Goal: Task Accomplishment & Management: Use online tool/utility

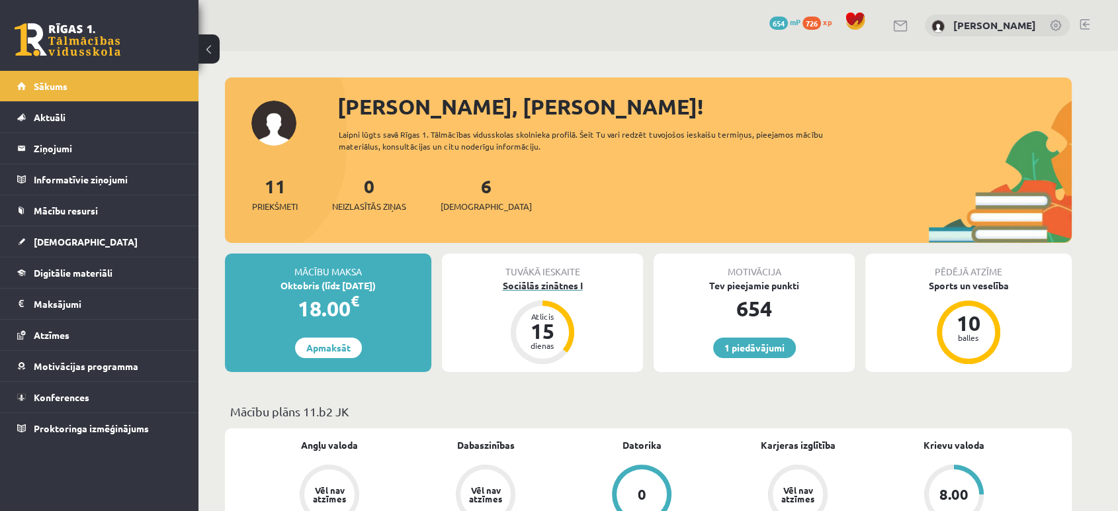
scroll to position [113, 0]
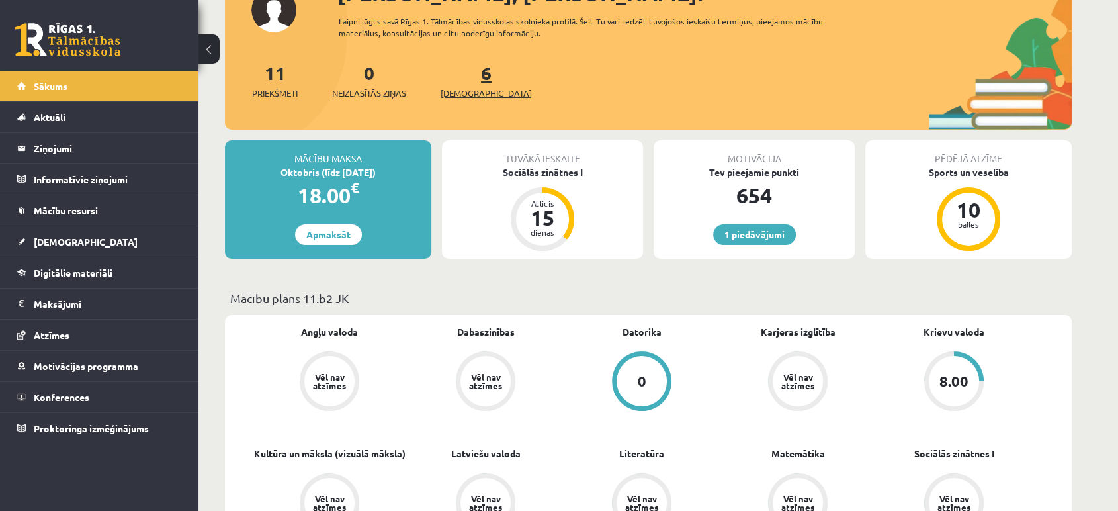
click at [465, 81] on link "6 Ieskaites" at bounding box center [485, 80] width 91 height 39
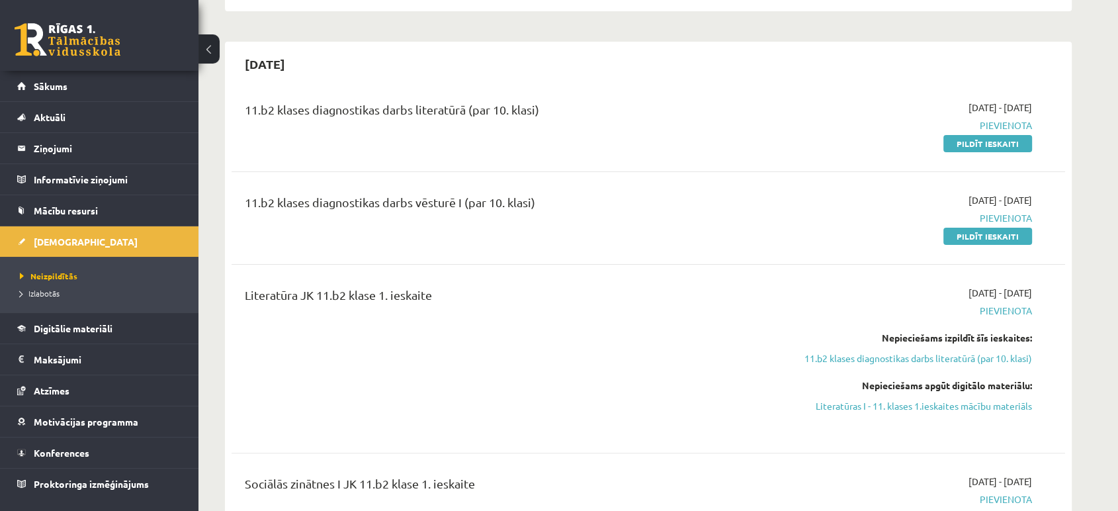
scroll to position [434, 0]
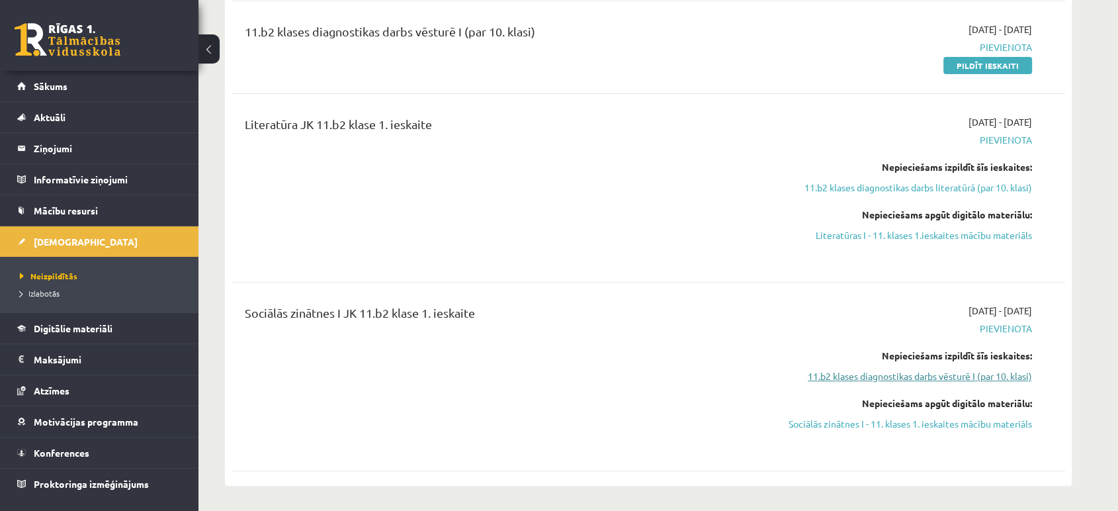
click at [868, 380] on link "11.b2 klases diagnostikas darbs vēsturē I (par 10. klasi)" at bounding box center [906, 376] width 249 height 14
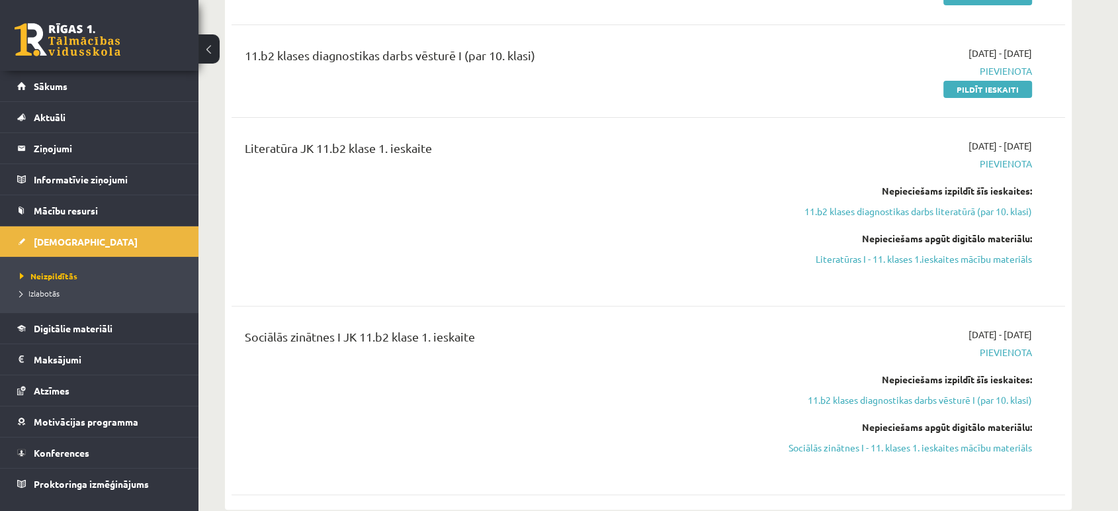
scroll to position [419, 0]
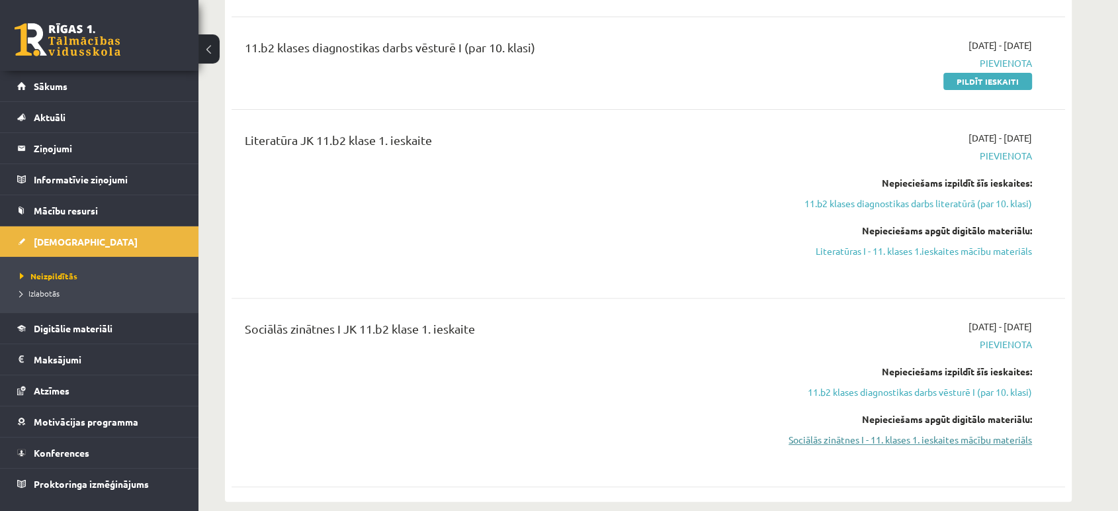
click at [837, 443] on link "Sociālās zinātnes I - 11. klases 1. ieskaites mācību materiāls" at bounding box center [906, 439] width 249 height 14
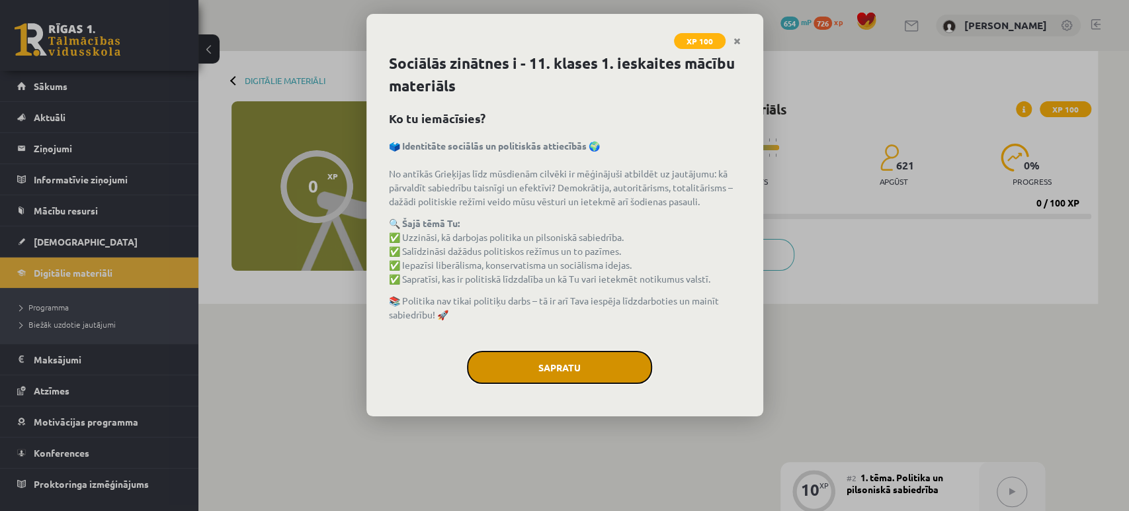
click at [542, 352] on button "Sapratu" at bounding box center [559, 366] width 185 height 33
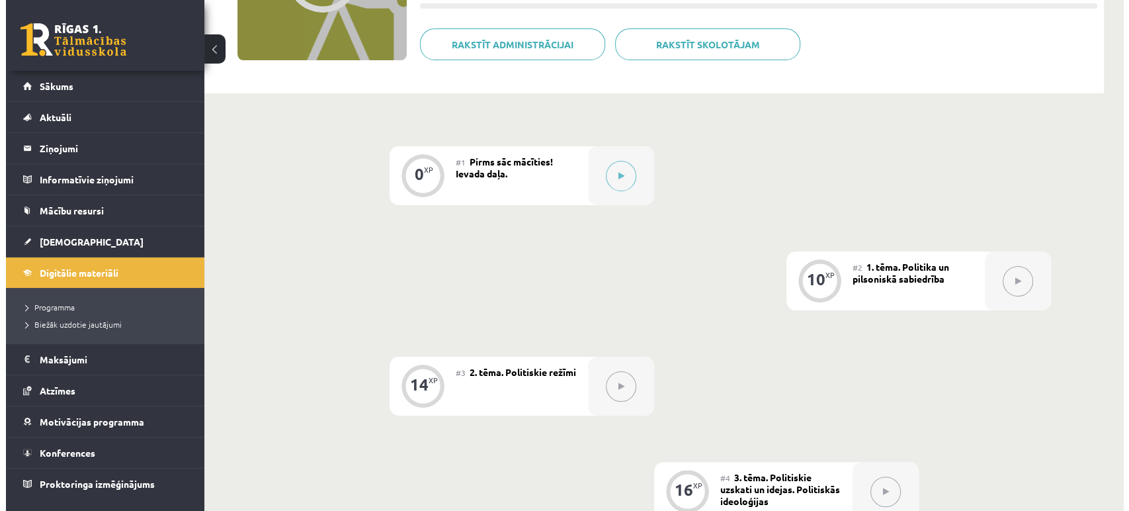
scroll to position [212, 0]
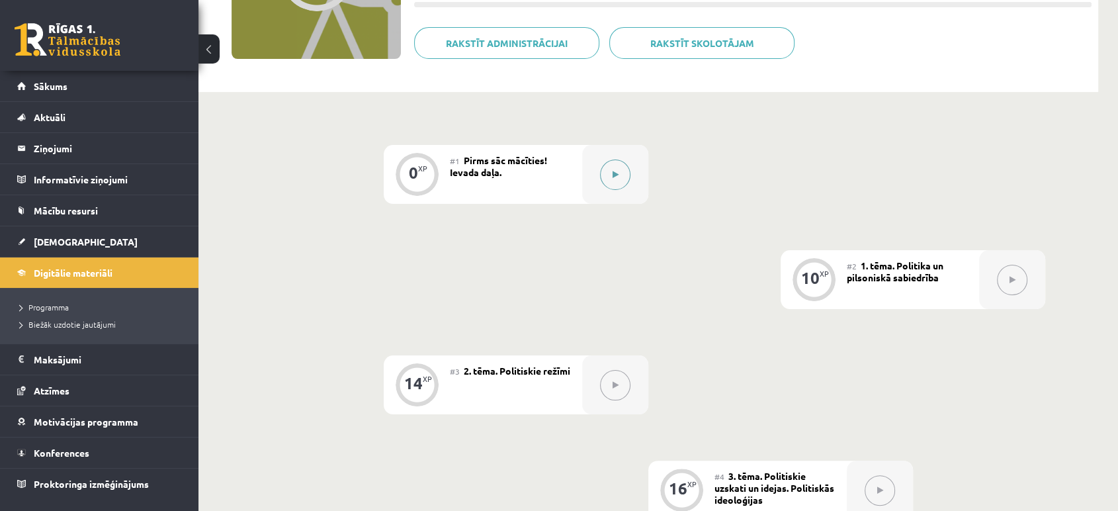
click at [607, 202] on div at bounding box center [615, 174] width 66 height 59
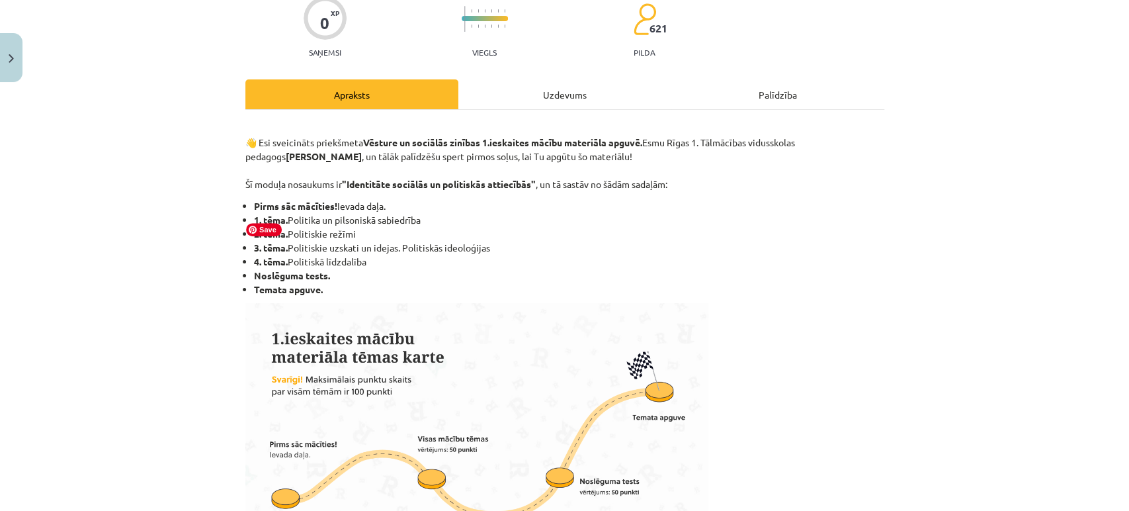
scroll to position [114, 0]
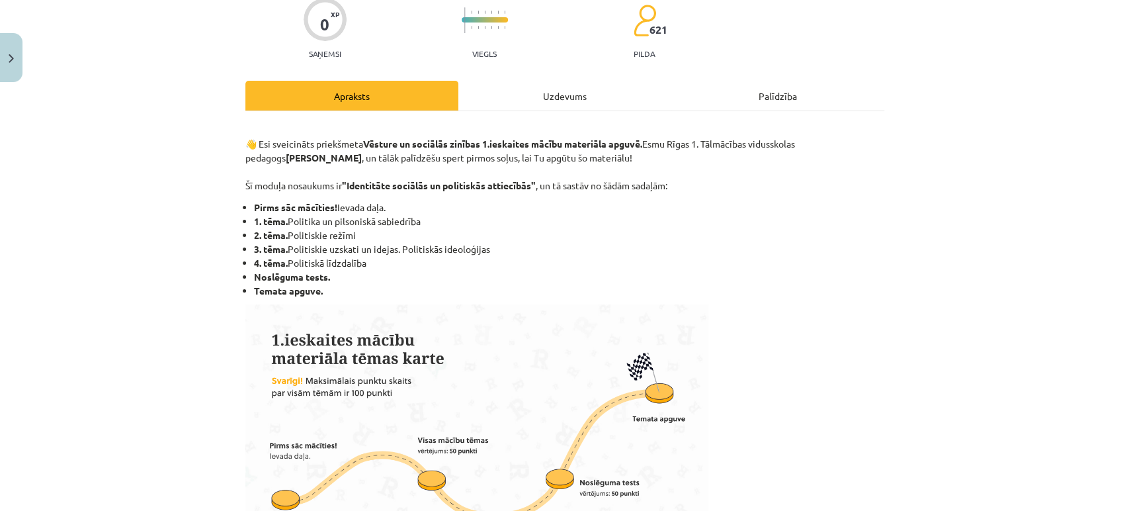
click at [544, 89] on div "Uzdevums" at bounding box center [564, 96] width 213 height 30
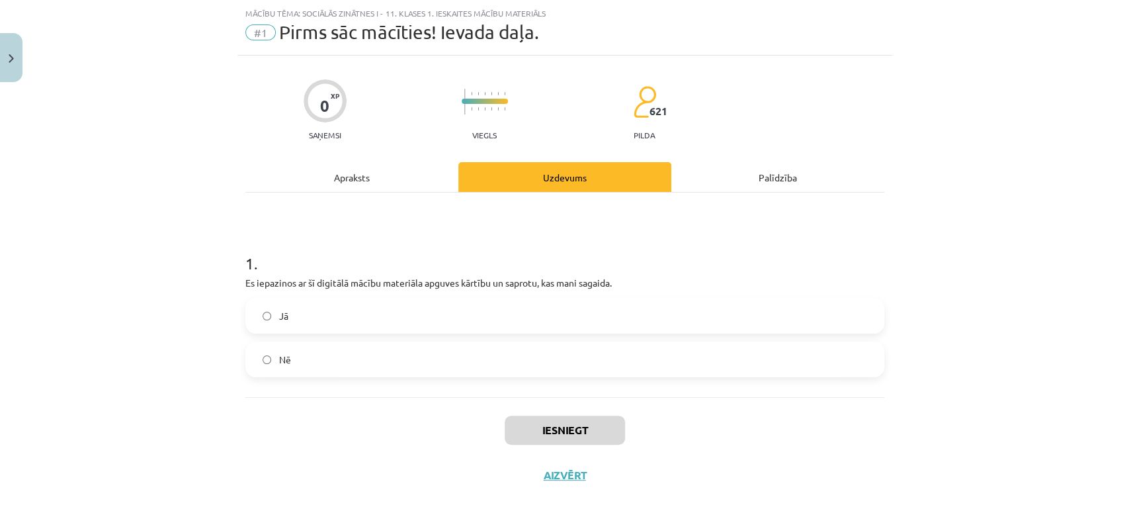
click at [323, 324] on label "Jā" at bounding box center [565, 315] width 636 height 33
click at [524, 429] on button "Iesniegt" at bounding box center [565, 429] width 120 height 29
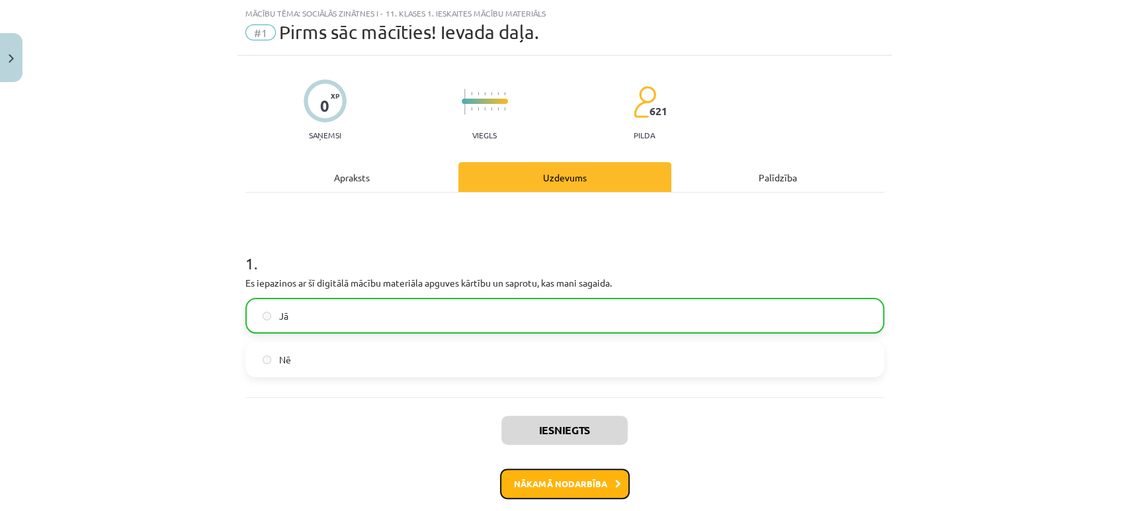
click at [529, 491] on button "Nākamā nodarbība" at bounding box center [565, 483] width 130 height 30
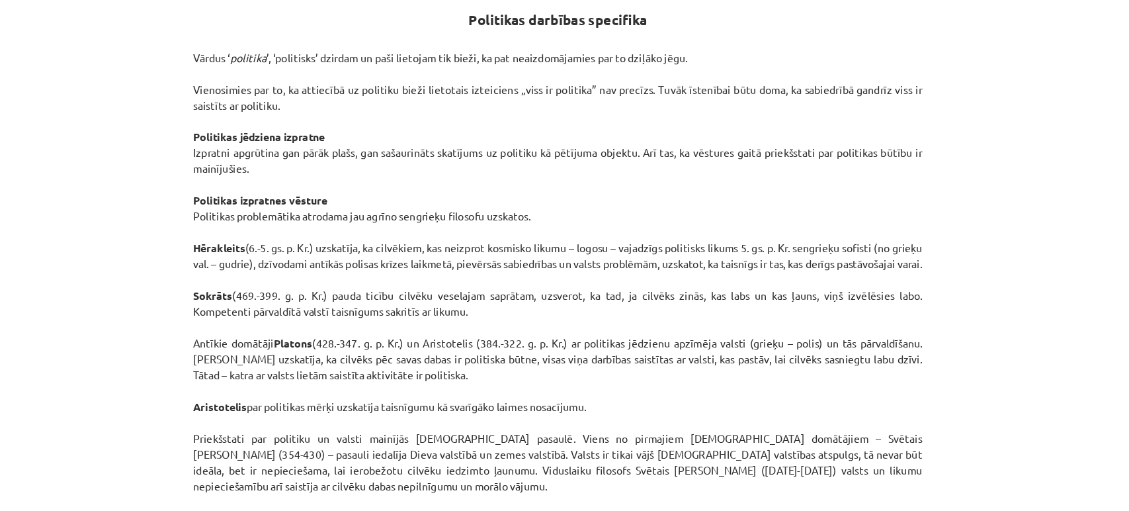
scroll to position [675, 0]
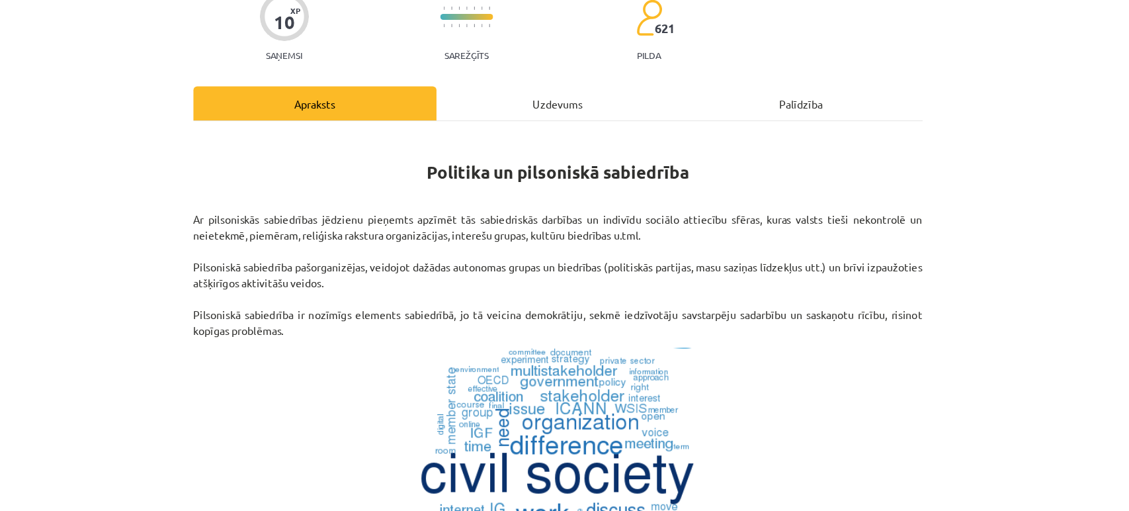
click at [541, 90] on div "Uzdevums" at bounding box center [564, 90] width 213 height 30
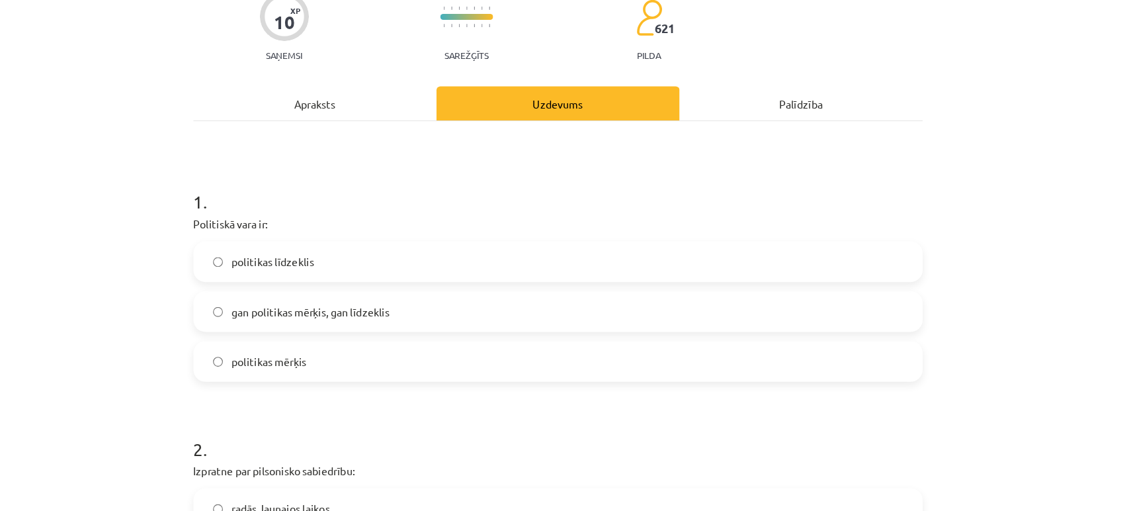
scroll to position [32, 0]
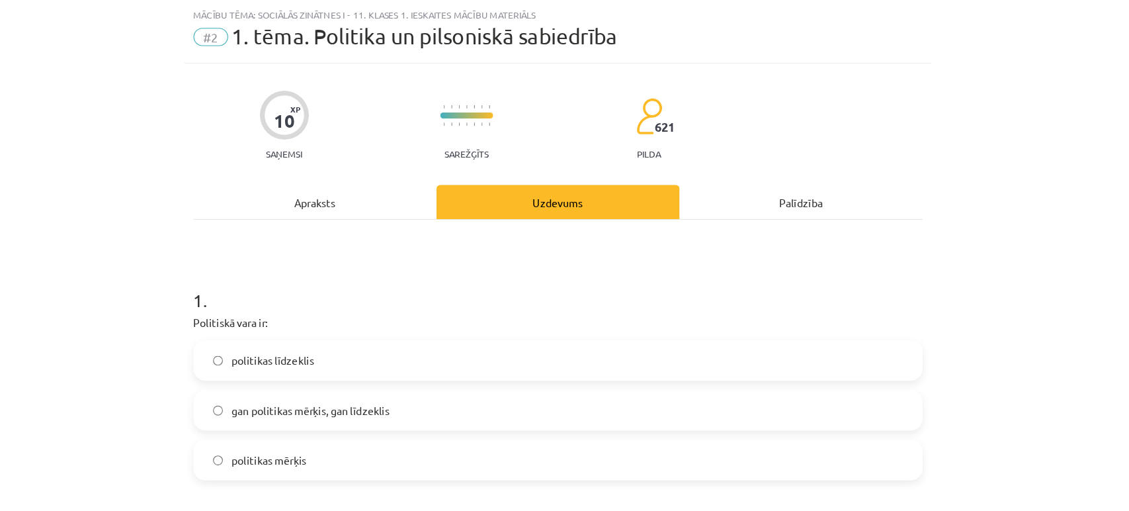
click at [366, 183] on div "Apraksts" at bounding box center [351, 177] width 213 height 30
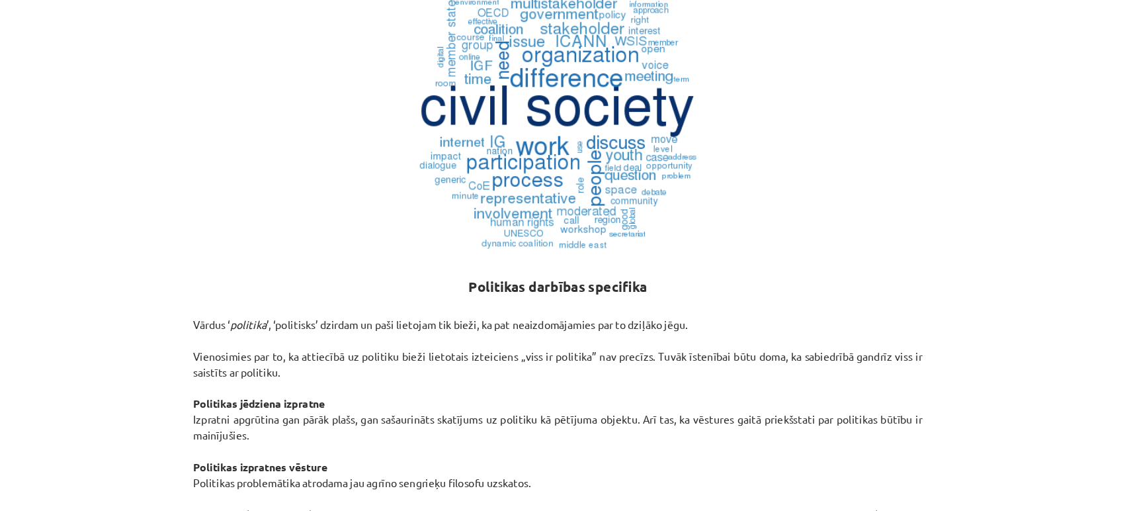
scroll to position [442, 0]
